Goal: Task Accomplishment & Management: Manage account settings

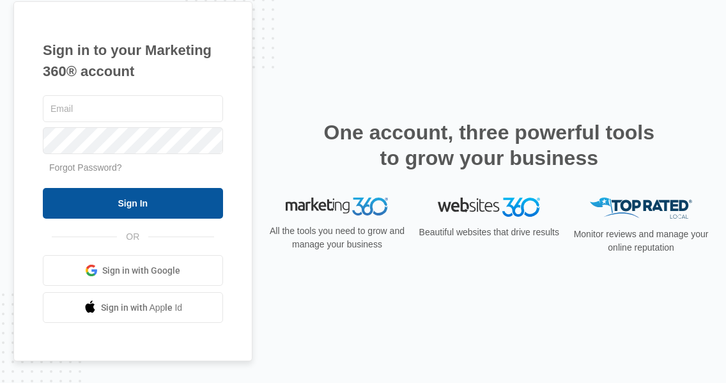
type input "[EMAIL_ADDRESS][DOMAIN_NAME]"
click at [170, 204] on input "Sign In" at bounding box center [133, 203] width 180 height 31
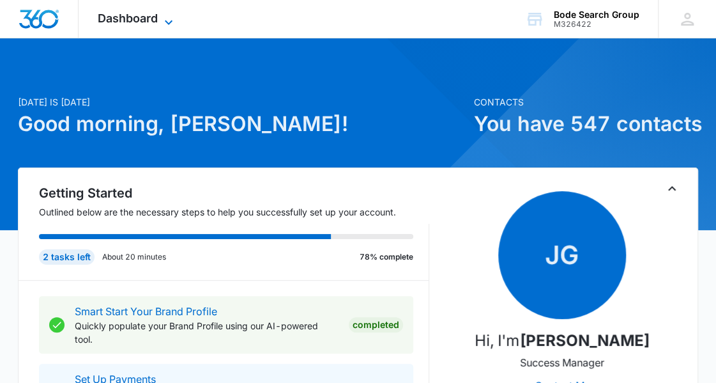
click at [132, 17] on span "Dashboard" at bounding box center [128, 18] width 60 height 13
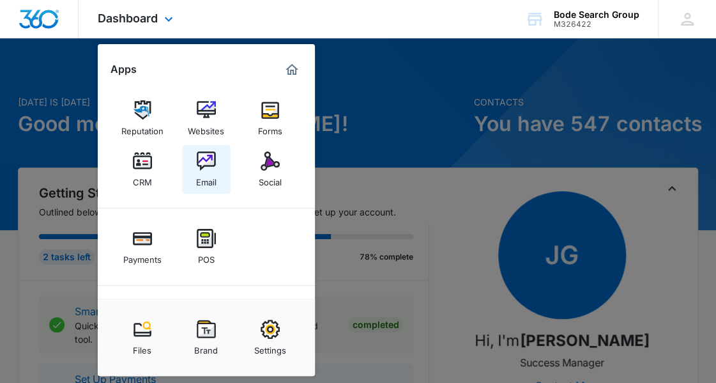
click at [201, 167] on img at bounding box center [206, 160] width 19 height 19
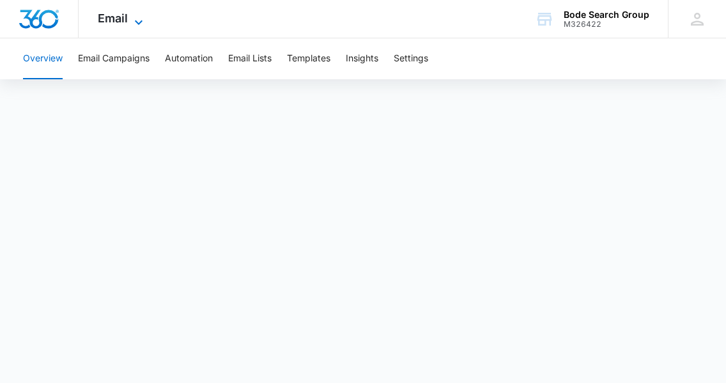
click at [138, 22] on icon at bounding box center [138, 22] width 15 height 15
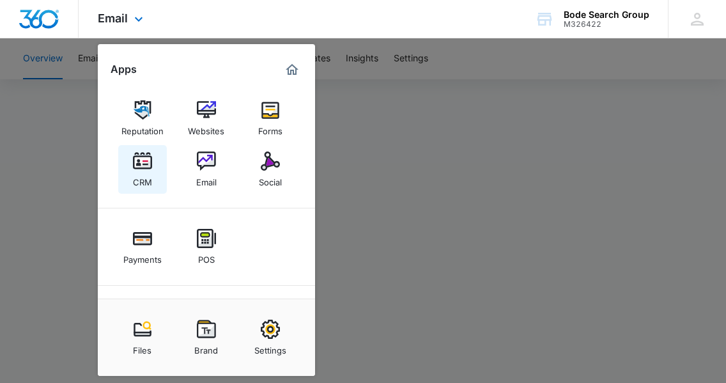
click at [158, 171] on link "CRM" at bounding box center [142, 169] width 49 height 49
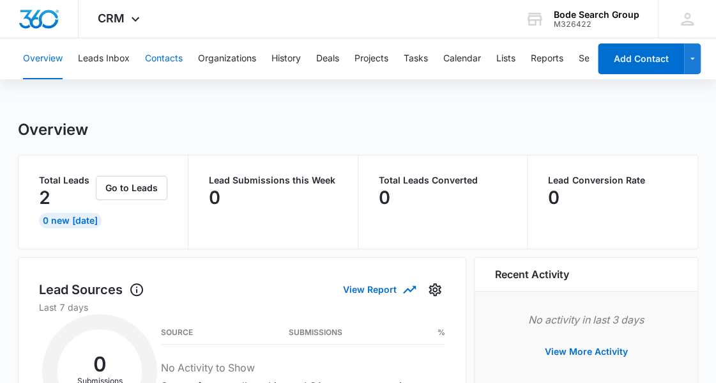
click at [167, 49] on button "Contacts" at bounding box center [164, 58] width 38 height 41
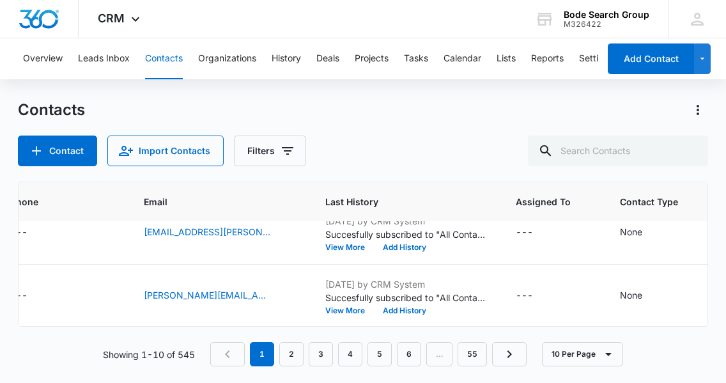
scroll to position [535, 289]
click at [293, 357] on link "2" at bounding box center [291, 354] width 24 height 24
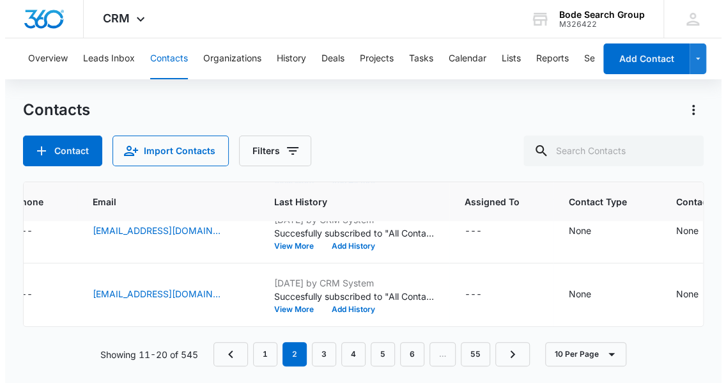
scroll to position [0, 289]
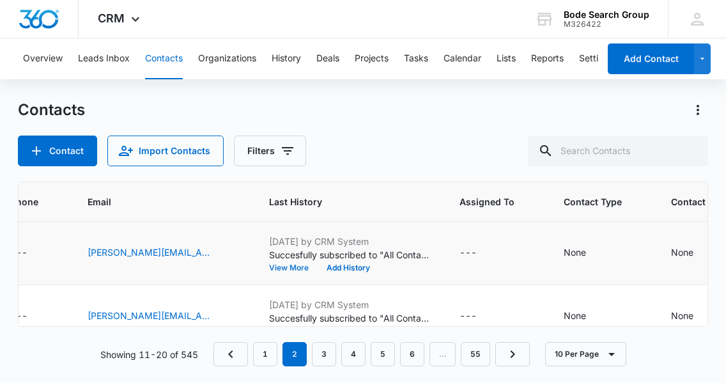
click at [289, 266] on button "View More" at bounding box center [293, 268] width 49 height 8
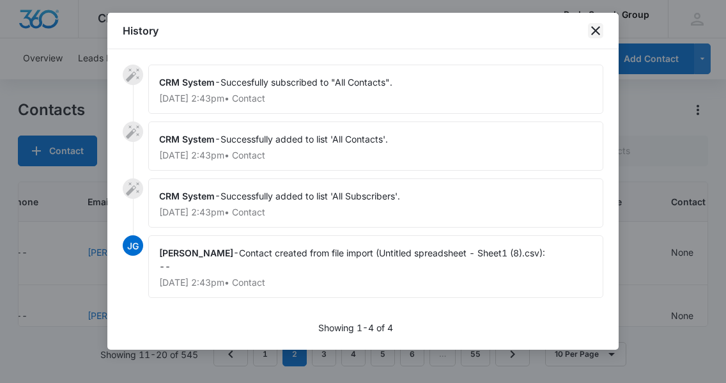
click at [596, 33] on icon "close" at bounding box center [595, 30] width 15 height 15
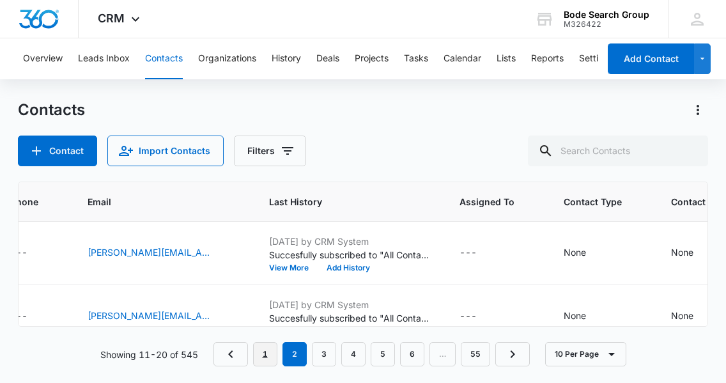
click at [263, 353] on link "1" at bounding box center [265, 354] width 24 height 24
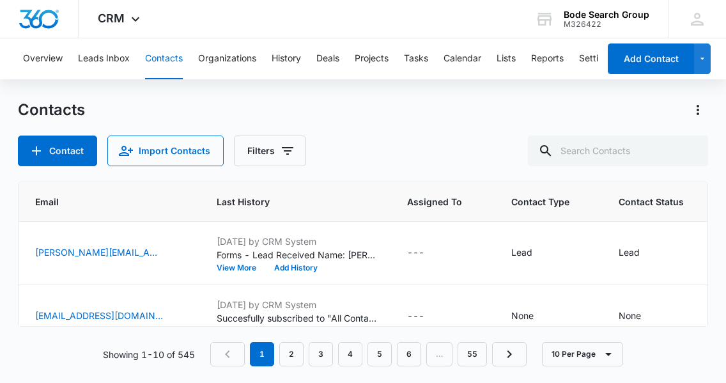
scroll to position [0, 414]
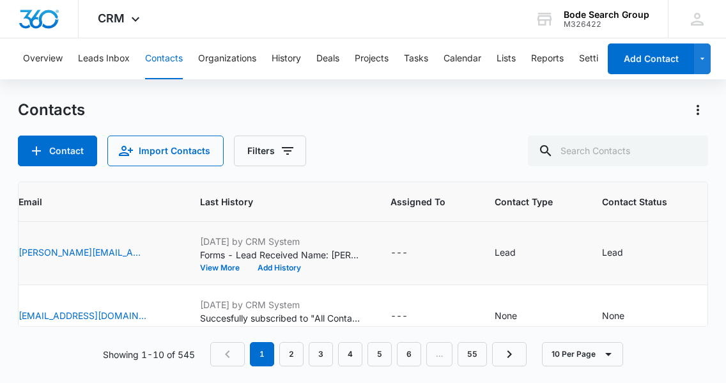
click at [230, 248] on p "Forms - Lead Received Name: Gloria Spataro Email: Gloria.Spataro@Professionalbu…" at bounding box center [280, 254] width 160 height 13
click at [217, 269] on button "View More" at bounding box center [224, 268] width 49 height 8
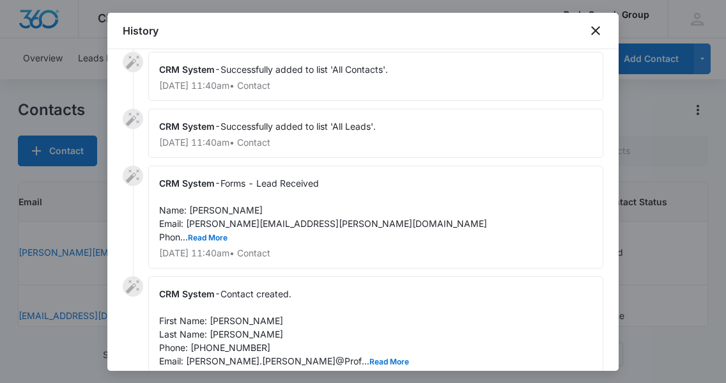
scroll to position [0, 0]
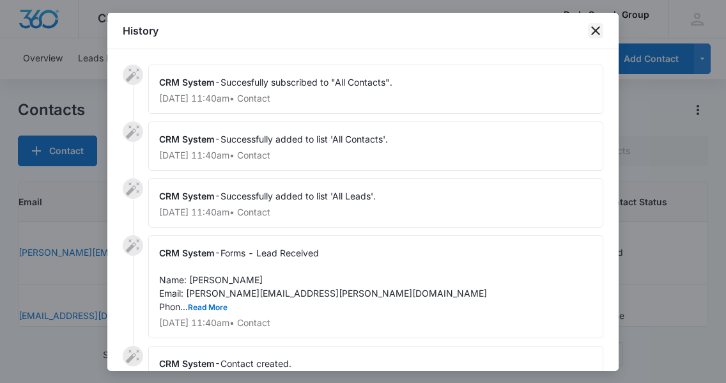
click at [597, 30] on icon "close" at bounding box center [595, 30] width 15 height 15
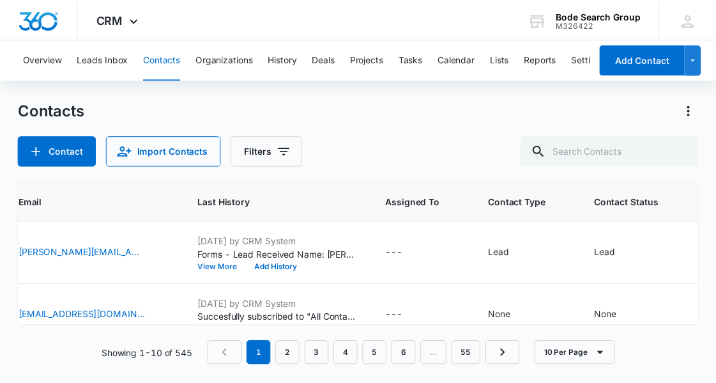
scroll to position [0, 115]
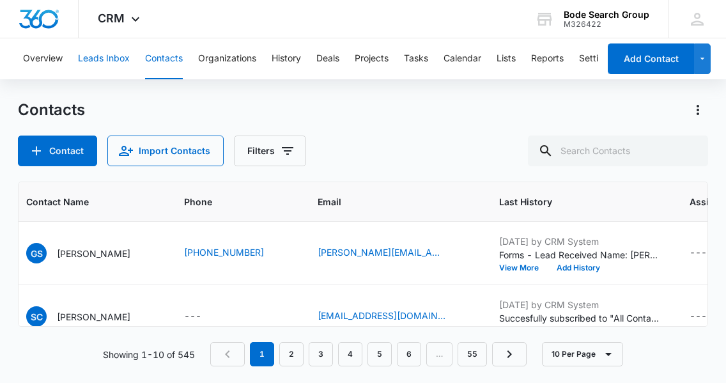
click at [108, 53] on button "Leads Inbox" at bounding box center [104, 58] width 52 height 41
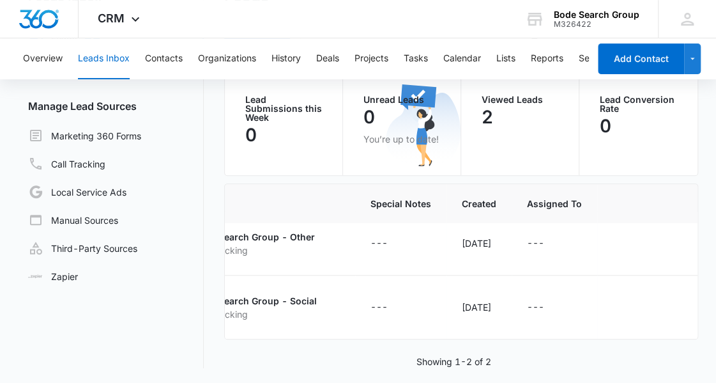
scroll to position [20, 503]
